Goal: Task Accomplishment & Management: Complete application form

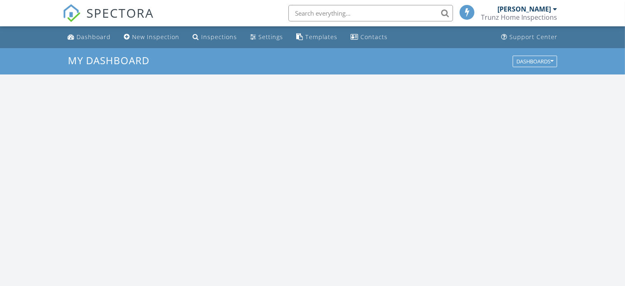
scroll to position [763, 639]
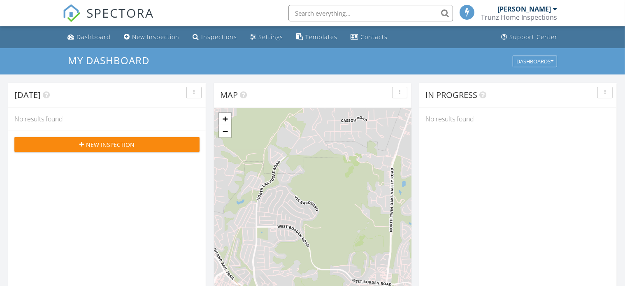
click at [102, 140] on span "New Inspection" at bounding box center [110, 144] width 49 height 9
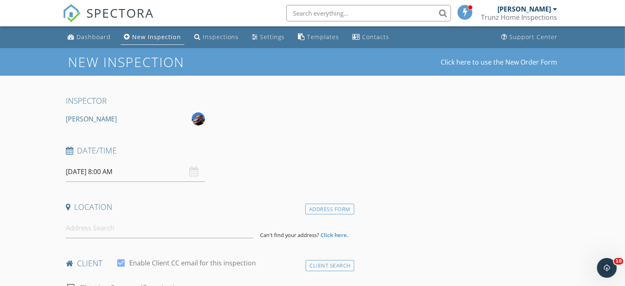
click at [119, 173] on input "[DATE] 8:00 AM" at bounding box center [135, 172] width 139 height 20
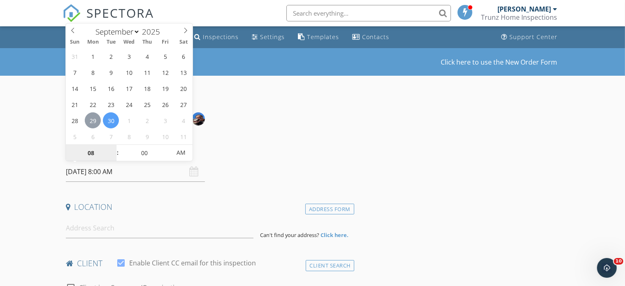
type input "[DATE] 8:00 AM"
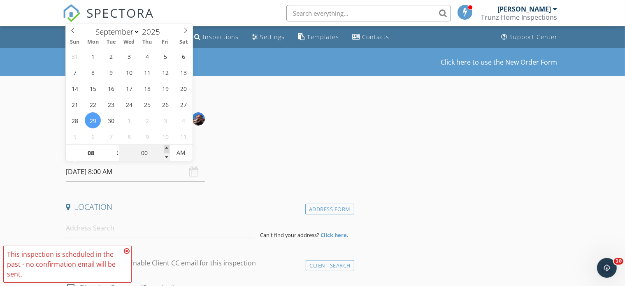
type input "05"
type input "[DATE] 8:05 AM"
click at [167, 146] on span at bounding box center [167, 149] width 6 height 8
type input "10"
type input "[DATE] 8:10 AM"
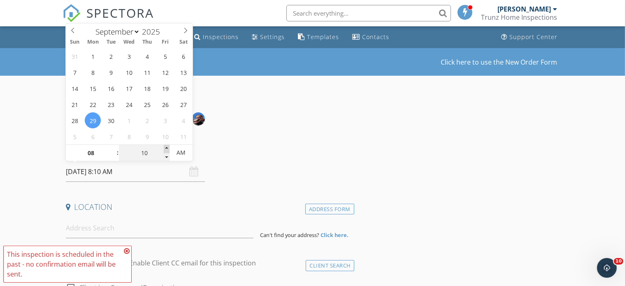
click at [168, 146] on span at bounding box center [167, 149] width 6 height 8
type input "15"
type input "[DATE] 8:15 AM"
click at [168, 146] on span at bounding box center [167, 149] width 6 height 8
type input "20"
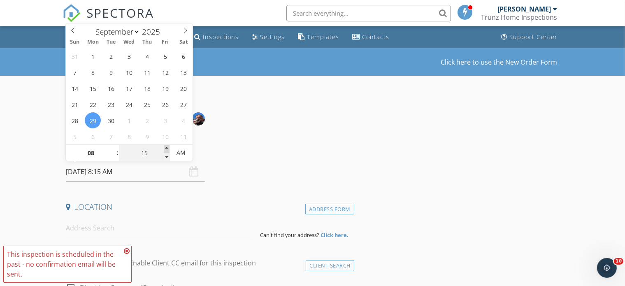
type input "[DATE] 8:20 AM"
click at [168, 146] on span at bounding box center [167, 149] width 6 height 8
type input "25"
type input "[DATE] 8:25 AM"
click at [168, 146] on span at bounding box center [167, 149] width 6 height 8
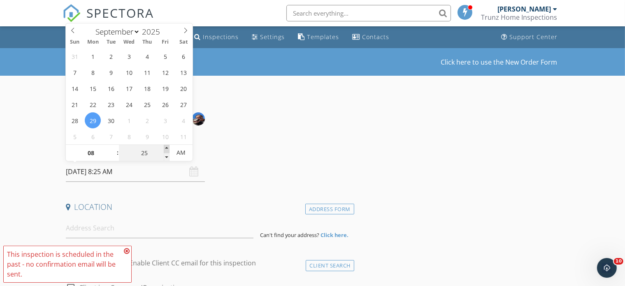
type input "30"
type input "[DATE] 8:30 AM"
click at [168, 146] on span at bounding box center [167, 149] width 6 height 8
click at [126, 251] on icon at bounding box center [127, 251] width 6 height 7
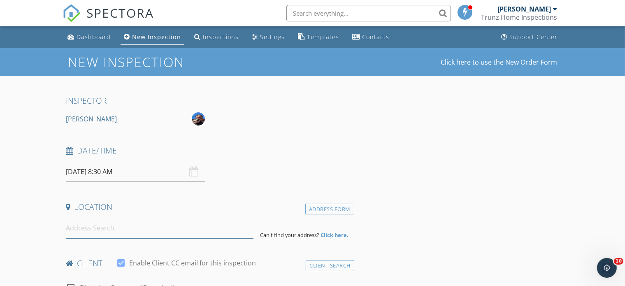
click at [82, 233] on input at bounding box center [160, 228] width 188 height 20
paste input "366 SE 44th"
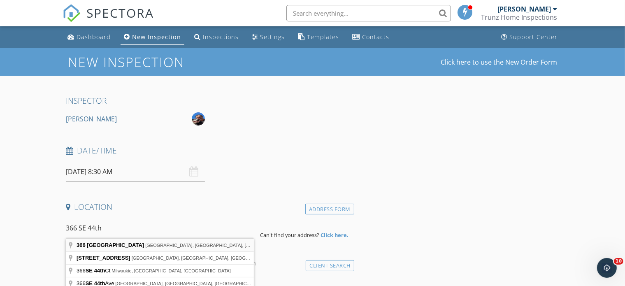
type input "[STREET_ADDRESS]"
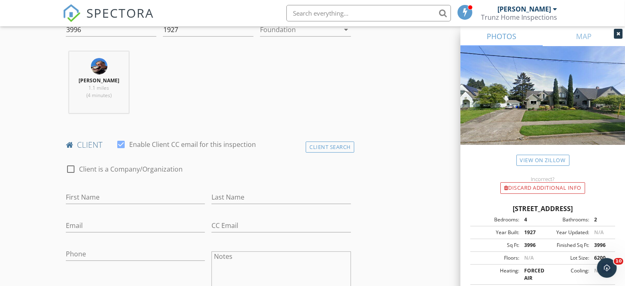
scroll to position [288, 0]
click at [86, 195] on input "First Name" at bounding box center [135, 196] width 139 height 14
paste input "[PERSON_NAME]"
type input "[PERSON_NAME]"
click at [219, 193] on input "Last Name" at bounding box center [280, 196] width 139 height 14
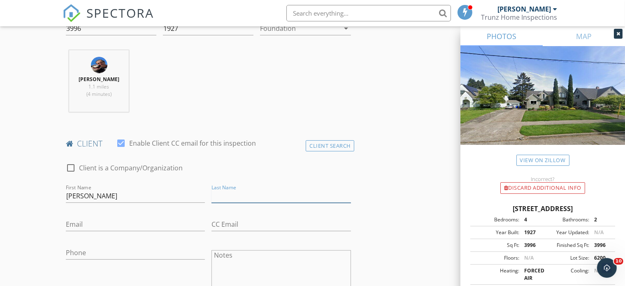
paste input "[PERSON_NAME]"
drag, startPoint x: 235, startPoint y: 197, endPoint x: 189, endPoint y: 195, distance: 45.7
click at [189, 195] on div "check_box_outline_blank Client is a Company/Organization First Name [PERSON_NAM…" at bounding box center [209, 229] width 292 height 149
type input "[PERSON_NAME]"
drag, startPoint x: 87, startPoint y: 195, endPoint x: 138, endPoint y: 193, distance: 51.5
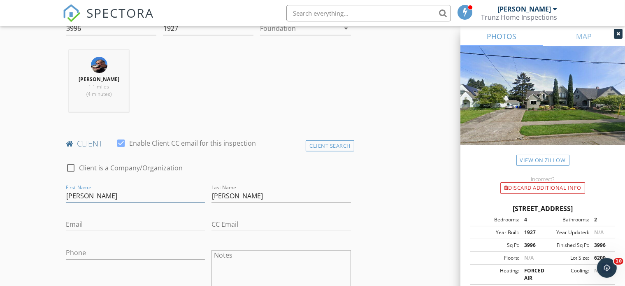
click at [123, 195] on input "[PERSON_NAME]" at bounding box center [135, 196] width 139 height 14
type input "[PERSON_NAME]"
click at [87, 223] on input "Email" at bounding box center [135, 225] width 139 height 14
paste input "[EMAIL_ADDRESS][DOMAIN_NAME]"
type input "[EMAIL_ADDRESS][DOMAIN_NAME]"
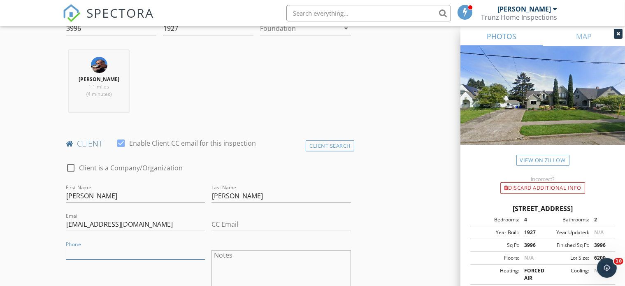
click at [79, 251] on input "Phone" at bounding box center [135, 253] width 139 height 14
paste input "[PHONE_NUMBER]"
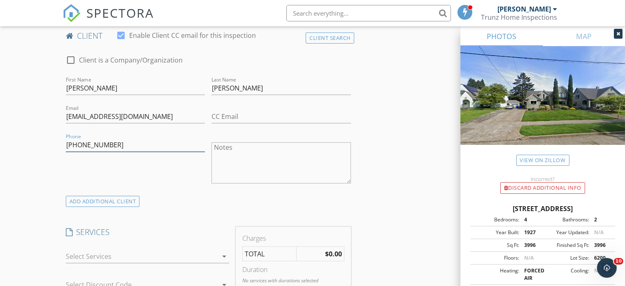
scroll to position [411, 0]
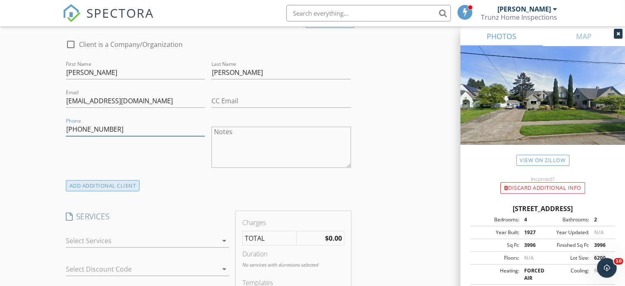
type input "[PHONE_NUMBER]"
click at [103, 184] on div "ADD ADDITIONAL client" at bounding box center [103, 185] width 74 height 11
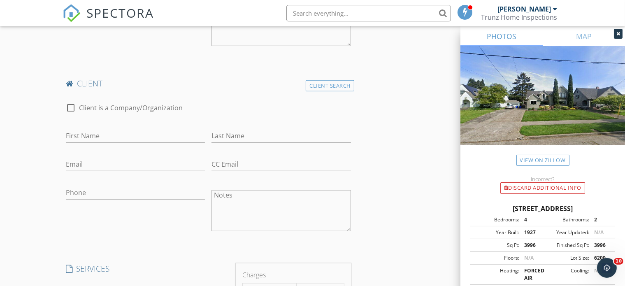
scroll to position [535, 0]
click at [92, 128] on input "First Name" at bounding box center [135, 135] width 139 height 14
paste input "[PERSON_NAME]"
type input "[PERSON_NAME]"
click at [247, 128] on input "Last Name" at bounding box center [280, 135] width 139 height 14
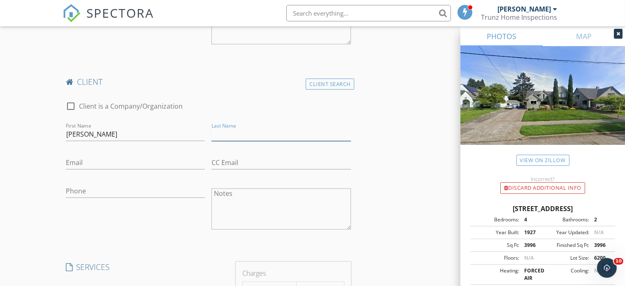
paste input "[PERSON_NAME]"
drag, startPoint x: 229, startPoint y: 135, endPoint x: 188, endPoint y: 137, distance: 40.4
click at [189, 137] on div "check_box_outline_blank Client is a Company/Organization First Name [PERSON_NAM…" at bounding box center [209, 167] width 292 height 149
type input "[PERSON_NAME]"
drag, startPoint x: 204, startPoint y: 136, endPoint x: 117, endPoint y: 136, distance: 86.4
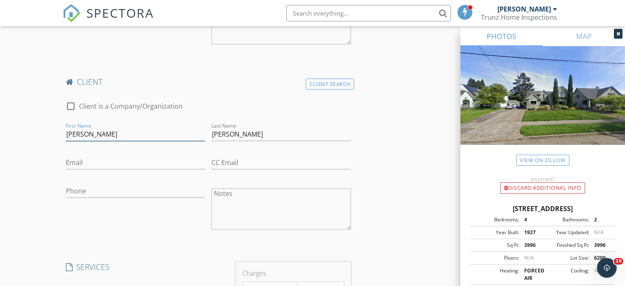
click at [135, 135] on input "[PERSON_NAME]" at bounding box center [135, 135] width 139 height 14
drag, startPoint x: 81, startPoint y: 133, endPoint x: 144, endPoint y: 141, distance: 64.3
click at [142, 140] on input "[PERSON_NAME]" at bounding box center [135, 135] width 139 height 14
type input "[PERSON_NAME]"
click at [82, 159] on input "Email" at bounding box center [135, 163] width 139 height 14
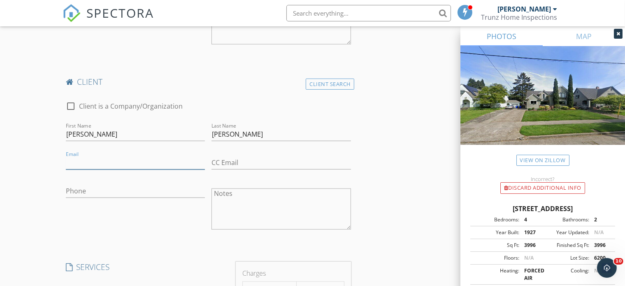
paste input "[PERSON_NAME]"
type input "[PERSON_NAME]"
drag, startPoint x: 114, startPoint y: 162, endPoint x: 57, endPoint y: 159, distance: 57.3
click at [58, 160] on div "New Inspection Click here to use the New Order Form INSPECTOR [PERSON_NAME] Dat…" at bounding box center [312, 269] width 625 height 1513
click at [93, 165] on input "Email" at bounding box center [135, 163] width 139 height 14
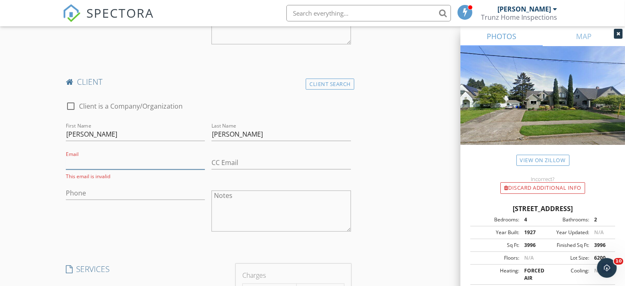
paste input "[EMAIL_ADDRESS][DOMAIN_NAME]"
type input "[EMAIL_ADDRESS][DOMAIN_NAME]"
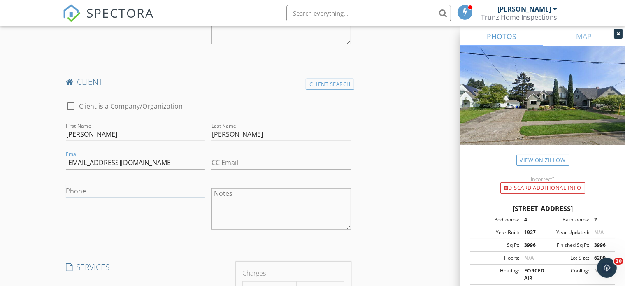
click at [87, 188] on input "Phone" at bounding box center [135, 191] width 139 height 14
paste input "[PHONE_NUMBER]"
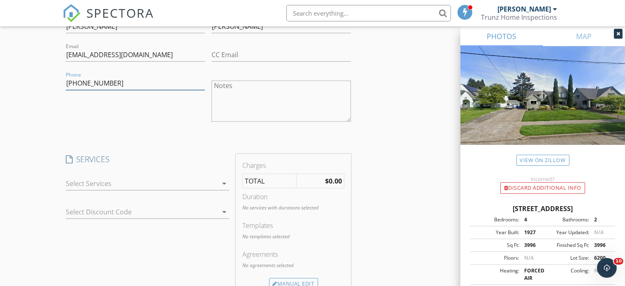
scroll to position [658, 0]
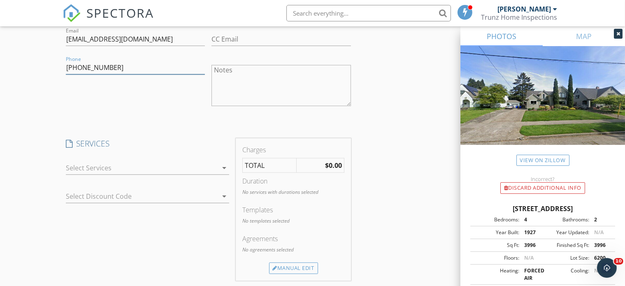
type input "[PHONE_NUMBER]"
click at [151, 167] on div at bounding box center [142, 167] width 152 height 13
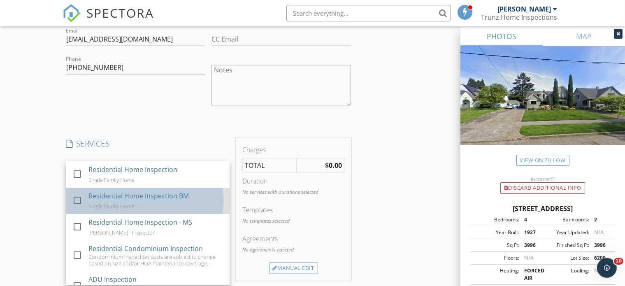
click at [115, 195] on div "Residential Home Inspection BM" at bounding box center [138, 196] width 100 height 10
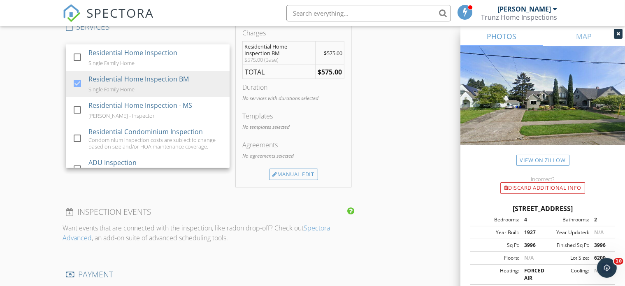
scroll to position [782, 0]
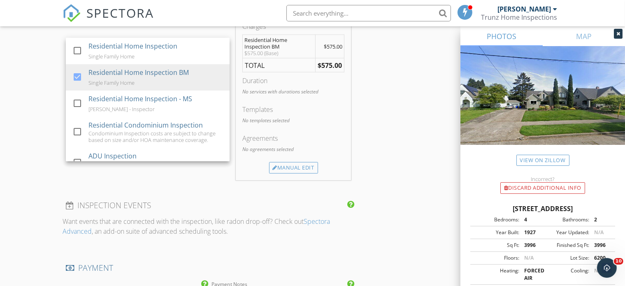
click at [202, 179] on div "INSPECTOR [PERSON_NAME] Date/Time [DATE] 8:30 AM Location Address Search Addres…" at bounding box center [209, 23] width 292 height 1419
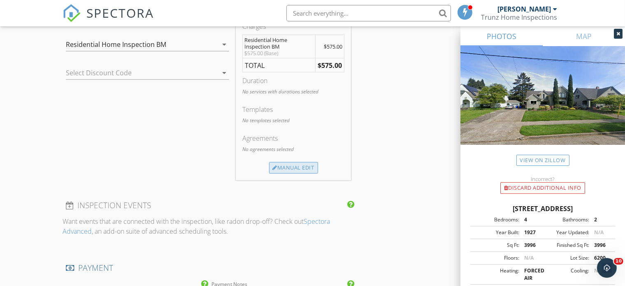
click at [299, 163] on div "Manual Edit" at bounding box center [293, 168] width 49 height 12
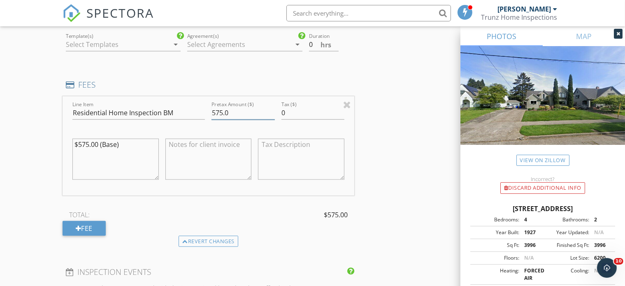
click at [228, 112] on input "575.0" at bounding box center [242, 113] width 63 height 14
click at [211, 112] on div "Pretax Amount ($) 575.00" at bounding box center [243, 114] width 70 height 28
type input "675.00"
click at [79, 144] on textarea "$575.00 (Base)" at bounding box center [115, 159] width 86 height 41
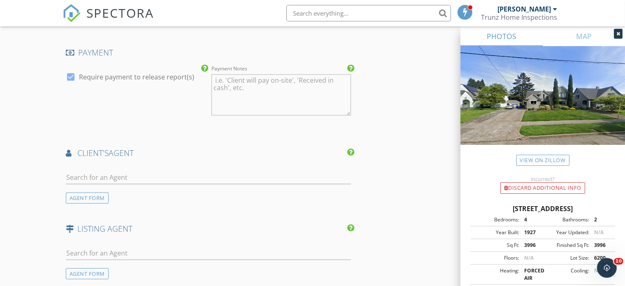
scroll to position [1070, 0]
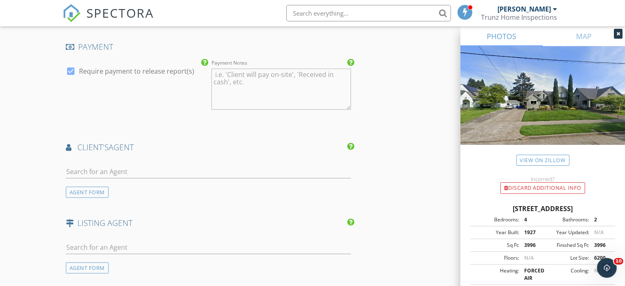
type textarea "$675.00 (Base)"
click at [102, 167] on input "text" at bounding box center [208, 172] width 285 height 14
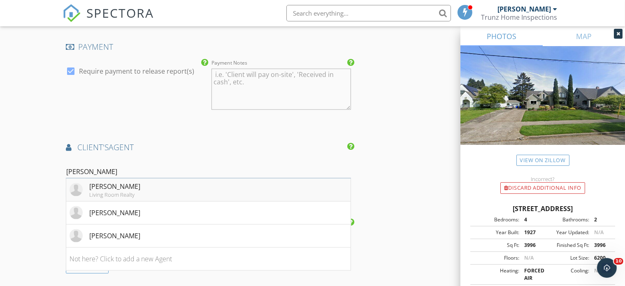
type input "[PERSON_NAME]"
click at [88, 186] on div "[PERSON_NAME] Living Room Realty" at bounding box center [105, 189] width 71 height 16
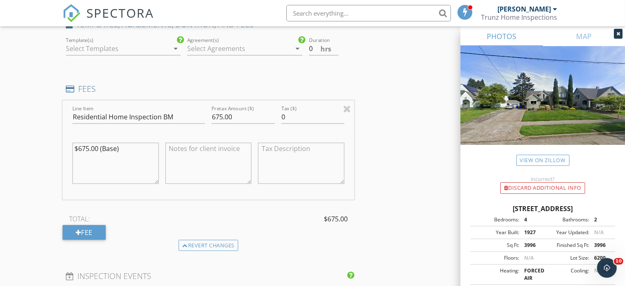
scroll to position [741, 0]
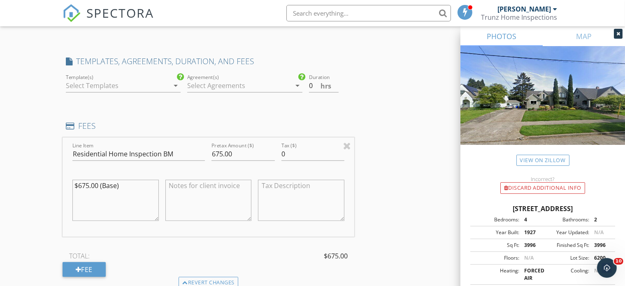
click at [209, 83] on div at bounding box center [238, 85] width 103 height 13
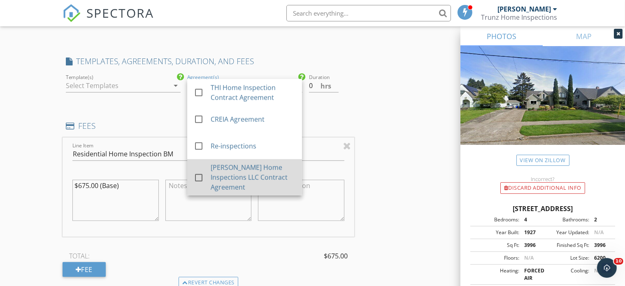
click at [195, 176] on div at bounding box center [199, 178] width 14 height 14
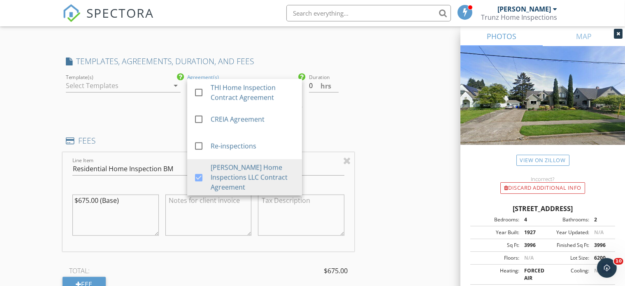
click at [107, 83] on div at bounding box center [117, 85] width 103 height 13
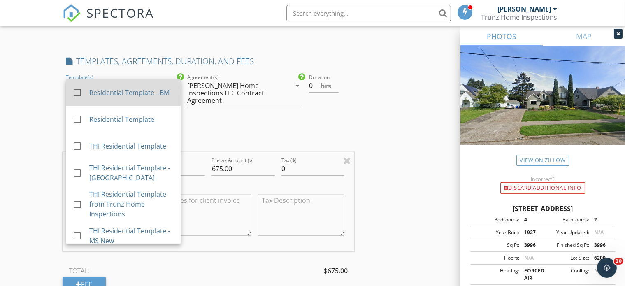
click at [91, 89] on div "Residential Template - BM" at bounding box center [131, 93] width 85 height 10
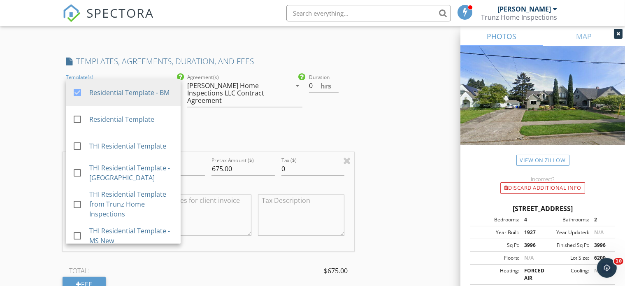
click at [377, 126] on div "INSPECTOR [PERSON_NAME] Date/Time [DATE] 8:30 AM Location Address Search Addres…" at bounding box center [313, 191] width 500 height 1672
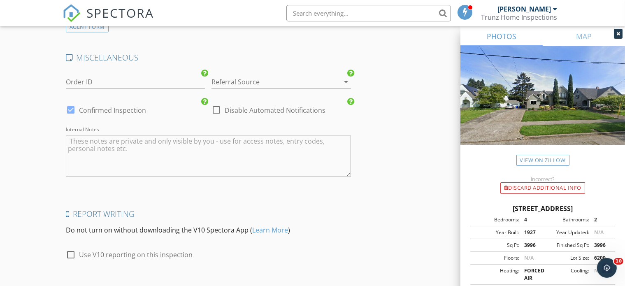
scroll to position [1498, 0]
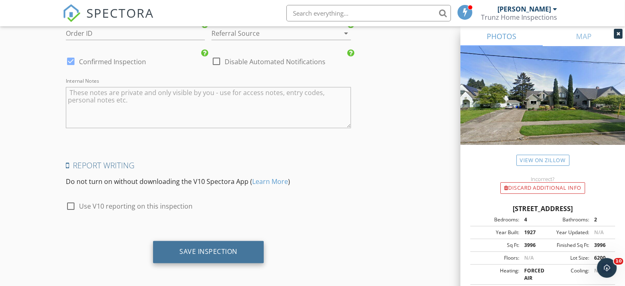
click at [207, 248] on div "Save Inspection" at bounding box center [208, 252] width 58 height 8
